Goal: Task Accomplishment & Management: Manage account settings

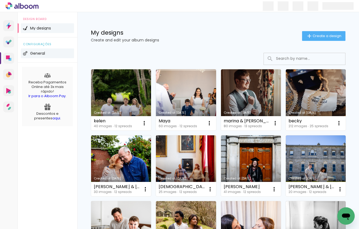
click at [37, 52] on span "General" at bounding box center [37, 54] width 15 height 4
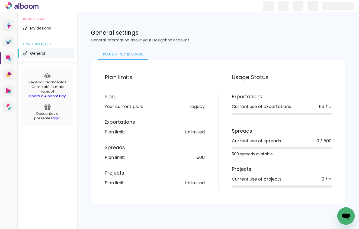
click at [35, 52] on span "General" at bounding box center [37, 54] width 15 height 4
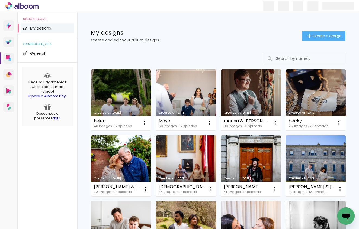
click at [210, 34] on h1 "My designs" at bounding box center [196, 33] width 211 height 6
click at [338, 6] on span at bounding box center [337, 6] width 31 height 8
click at [319, 7] on span at bounding box center [314, 6] width 9 height 9
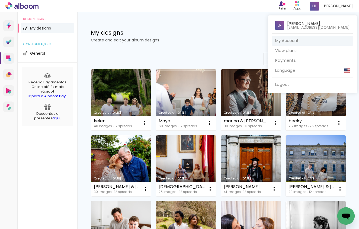
click at [297, 41] on link "My Account" at bounding box center [312, 41] width 81 height 10
click at [295, 59] on link "Payments" at bounding box center [312, 61] width 81 height 10
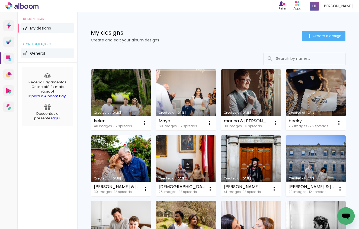
click at [35, 53] on span "General" at bounding box center [37, 54] width 15 height 4
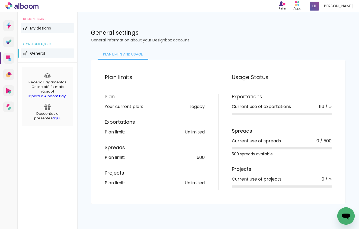
click at [46, 29] on span "My designs" at bounding box center [40, 28] width 21 height 4
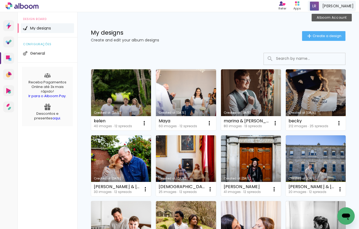
click at [334, 5] on span "Lucas ramos" at bounding box center [337, 6] width 31 height 6
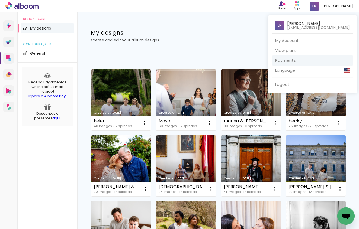
click at [296, 59] on link "Payments" at bounding box center [312, 61] width 81 height 10
